Goal: Task Accomplishment & Management: Manage account settings

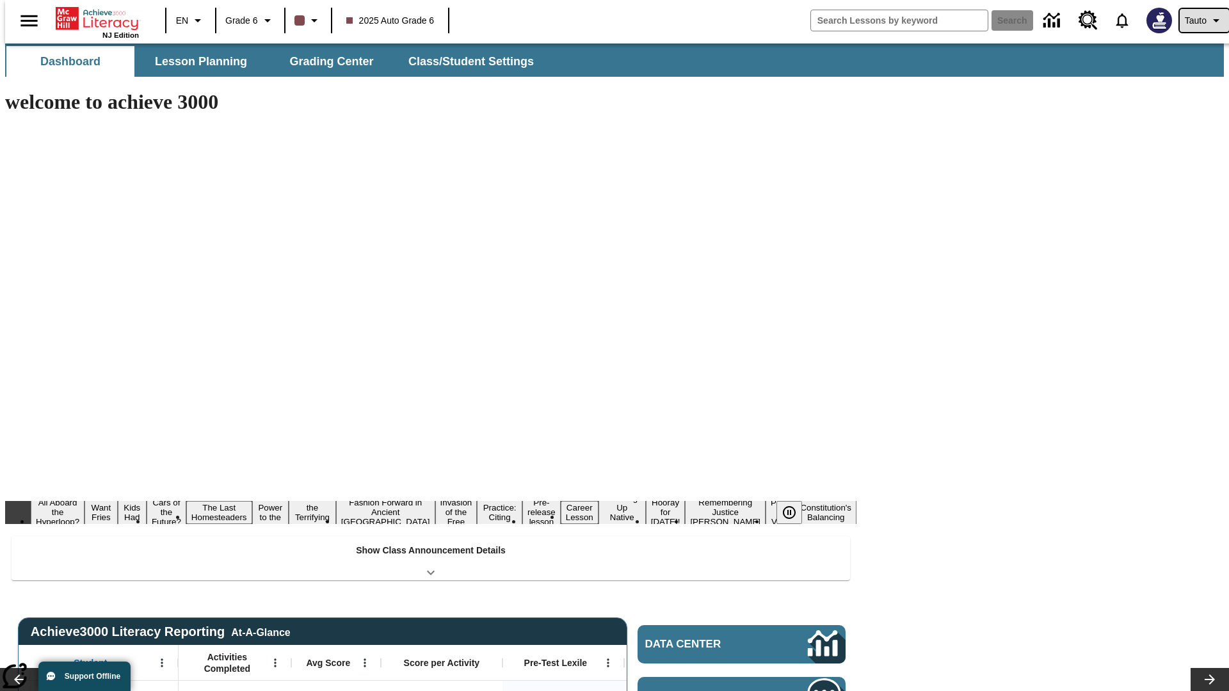
click at [1198, 20] on span "Tauto" at bounding box center [1196, 20] width 22 height 13
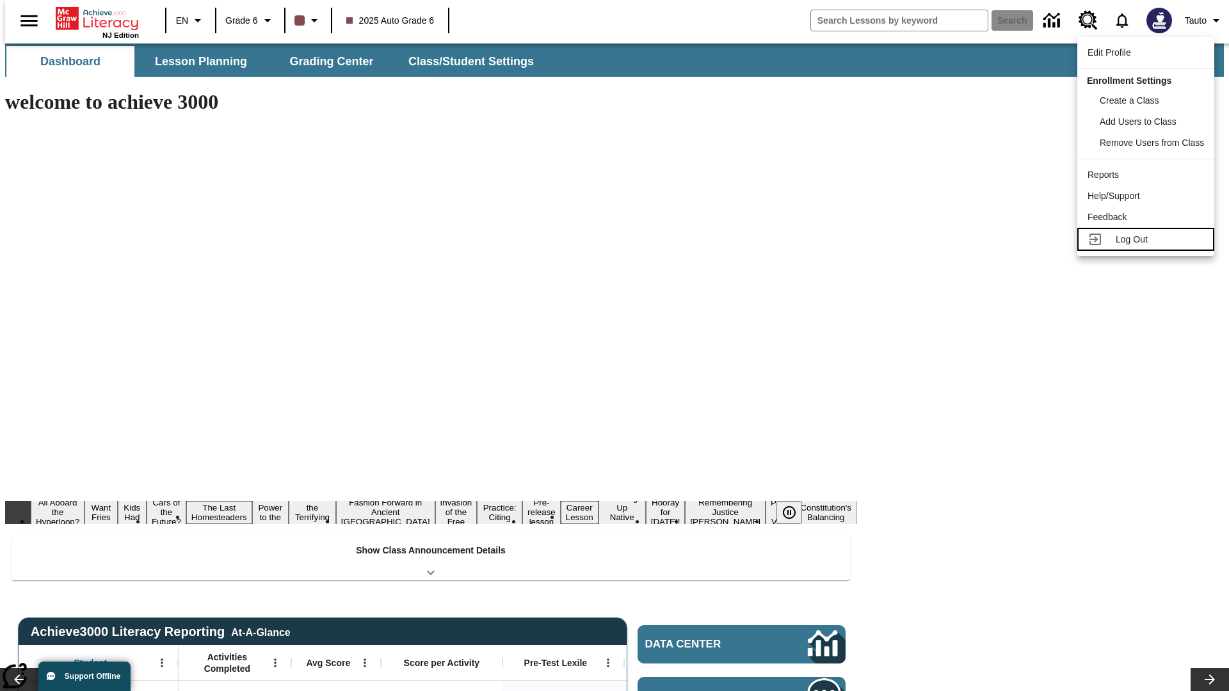
click at [1148, 239] on span "Log Out" at bounding box center [1132, 239] width 32 height 10
